Goal: Find specific page/section: Find specific page/section

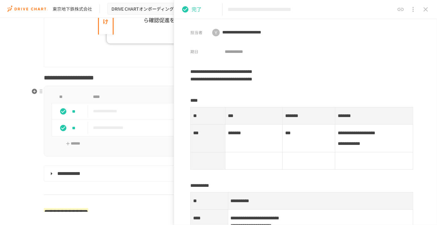
scroll to position [2449, 0]
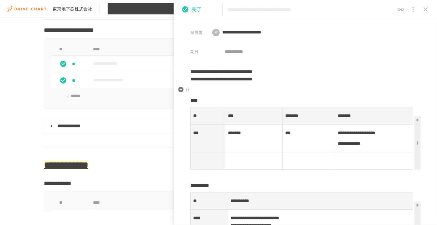
click at [128, 8] on span "DRIVE CHARTオンボーディング_v4.1" at bounding box center [149, 9] width 74 height 8
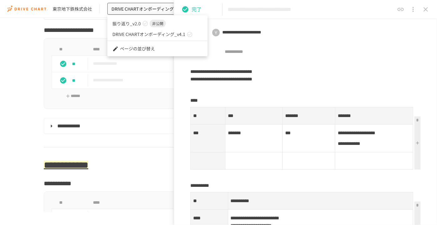
click at [125, 25] on span "振り返り_v2.0" at bounding box center [126, 23] width 29 height 7
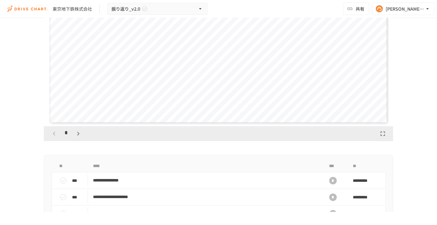
scroll to position [837, 0]
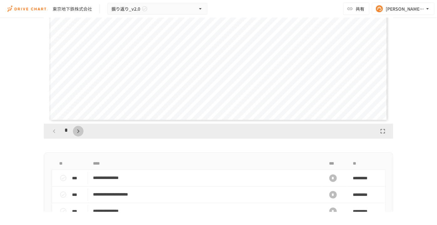
click at [75, 135] on icon "button" at bounding box center [79, 132] width 8 height 8
click at [76, 135] on icon "button" at bounding box center [79, 132] width 8 height 8
click at [50, 135] on icon "button" at bounding box center [54, 132] width 8 height 8
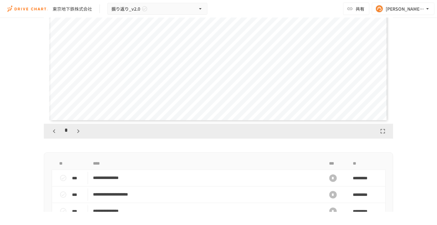
click at [75, 135] on icon "button" at bounding box center [79, 132] width 8 height 8
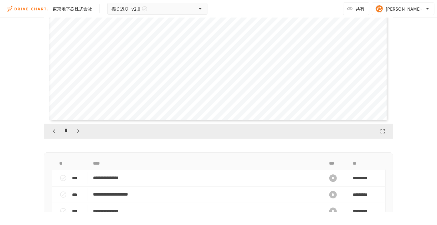
click at [75, 135] on icon "button" at bounding box center [79, 132] width 8 height 8
click at [75, 137] on button "button" at bounding box center [78, 131] width 11 height 11
click at [76, 137] on button "button" at bounding box center [81, 131] width 11 height 11
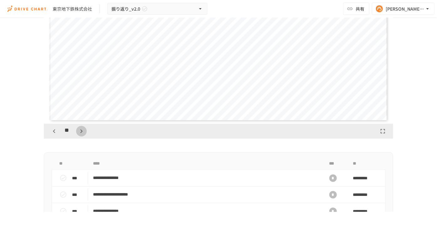
click at [76, 137] on button "button" at bounding box center [81, 131] width 11 height 11
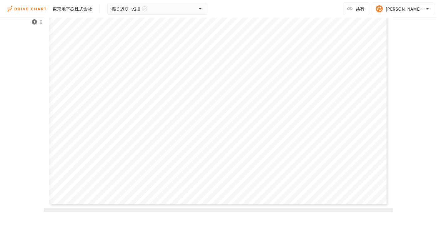
scroll to position [809, 0]
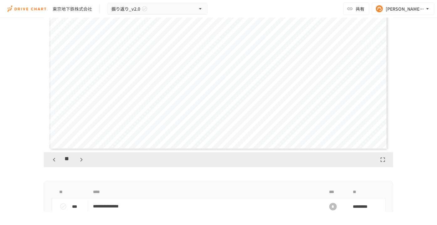
click at [78, 164] on icon "button" at bounding box center [82, 160] width 8 height 8
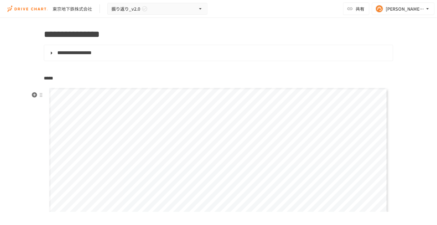
scroll to position [666, 0]
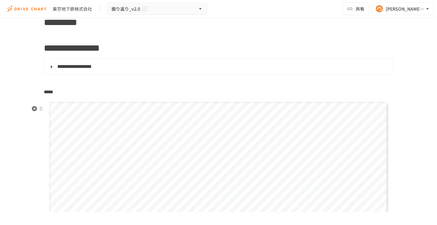
drag, startPoint x: 112, startPoint y: 138, endPoint x: 81, endPoint y: 141, distance: 30.9
click at [81, 141] on div "**********" at bounding box center [218, 197] width 339 height 191
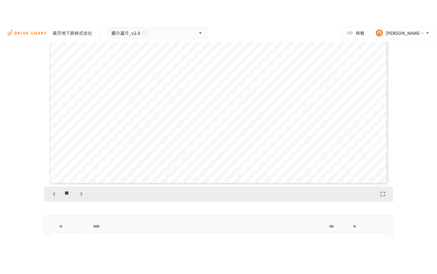
scroll to position [809, 0]
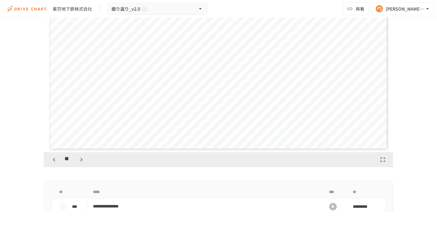
click at [380, 163] on icon "button" at bounding box center [383, 160] width 8 height 8
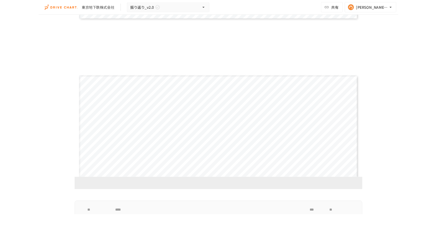
scroll to position [2842, 0]
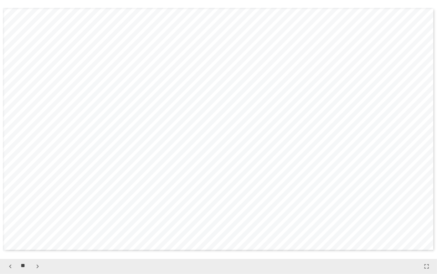
click at [426, 225] on icon "button" at bounding box center [427, 266] width 8 height 8
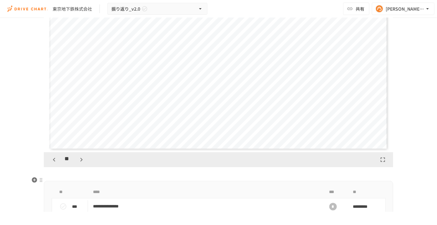
scroll to position [780, 0]
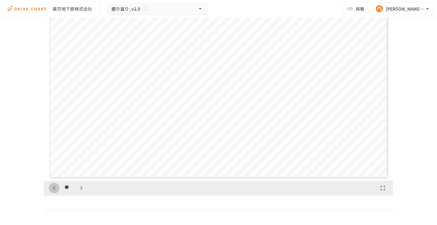
click at [50, 192] on icon "button" at bounding box center [54, 189] width 8 height 8
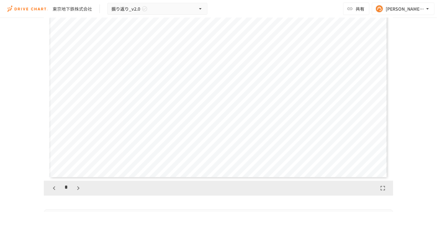
click at [50, 192] on icon "button" at bounding box center [54, 189] width 8 height 8
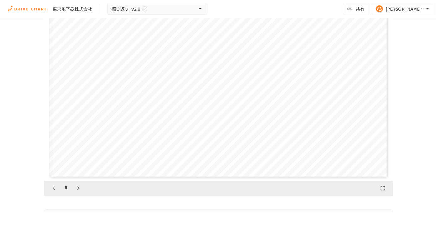
click at [50, 192] on icon "button" at bounding box center [54, 189] width 8 height 8
click at [79, 192] on icon "button" at bounding box center [79, 189] width 8 height 8
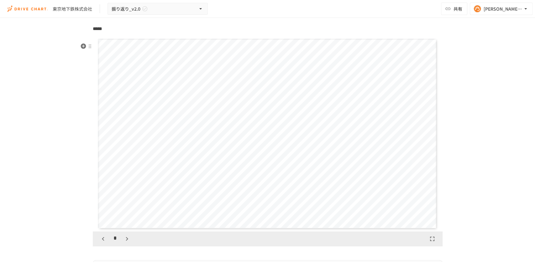
scroll to position [745, 0]
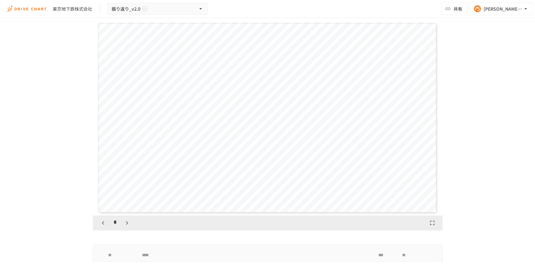
click at [32, 219] on div "**********" at bounding box center [267, 140] width 535 height 244
